Goal: Check status: Check status

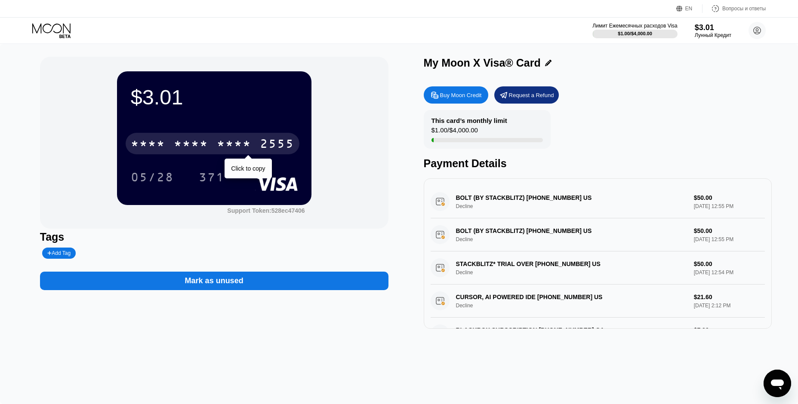
click at [176, 134] on div "* * * * * * * * * * * * 2555" at bounding box center [213, 144] width 174 height 22
click at [176, 142] on div "6500" at bounding box center [191, 145] width 34 height 14
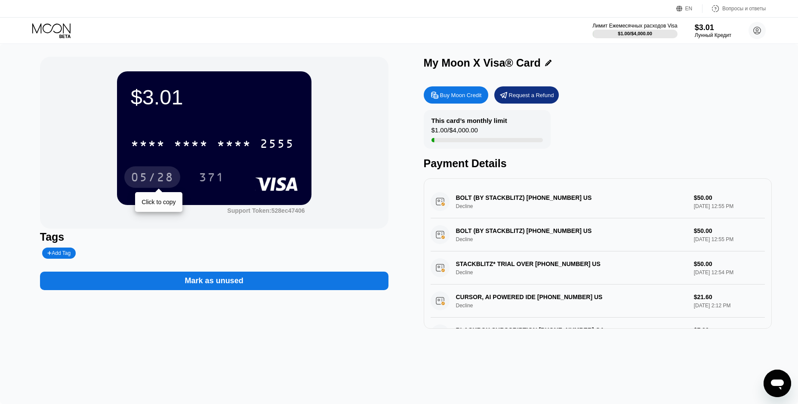
drag, startPoint x: 157, startPoint y: 178, endPoint x: 0, endPoint y: 151, distance: 159.2
click at [157, 178] on div "05/28" at bounding box center [152, 179] width 43 height 14
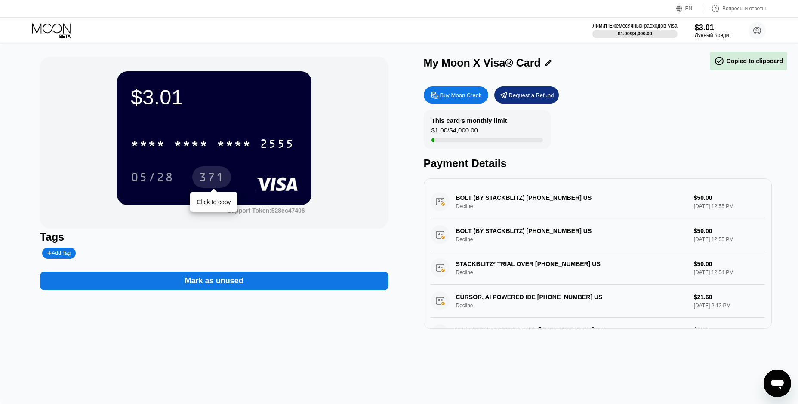
click at [209, 174] on div "371" at bounding box center [212, 179] width 26 height 14
